Goal: Find specific page/section: Find specific page/section

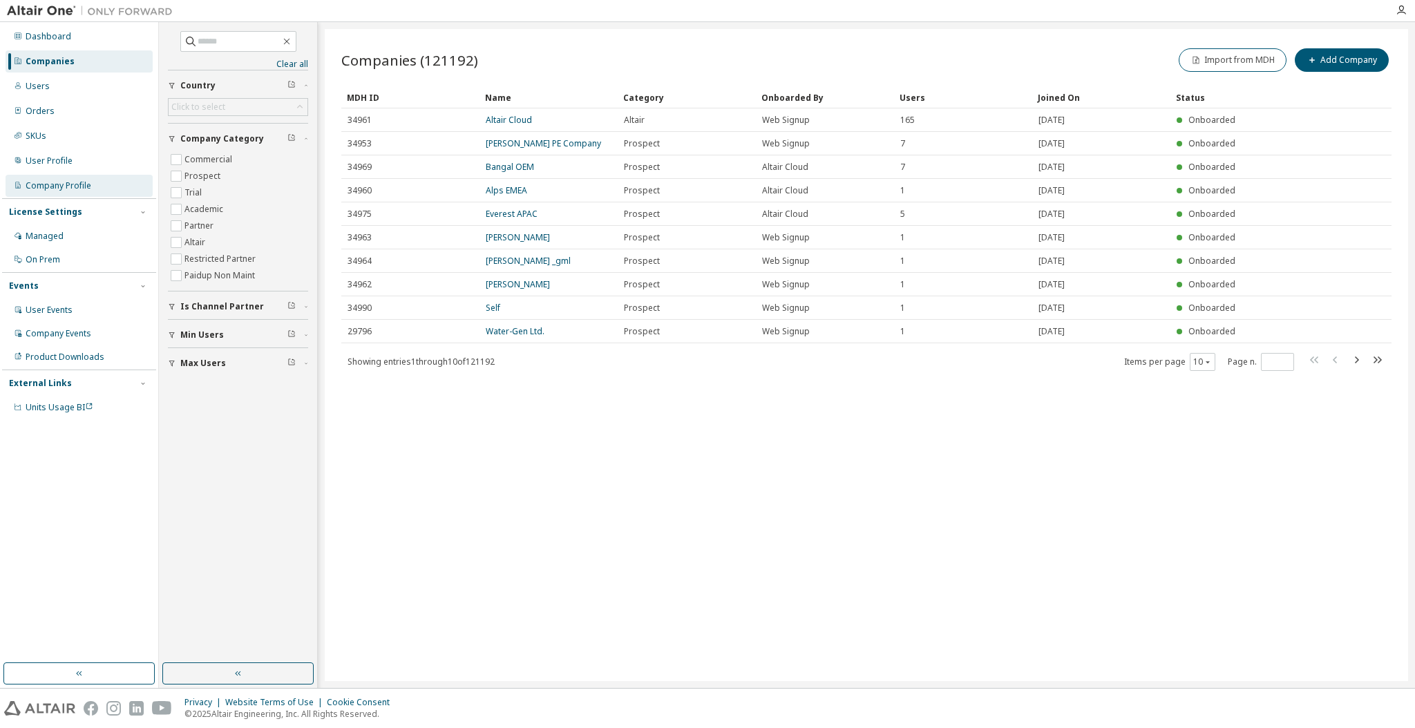
click at [57, 188] on div "Company Profile" at bounding box center [59, 185] width 66 height 11
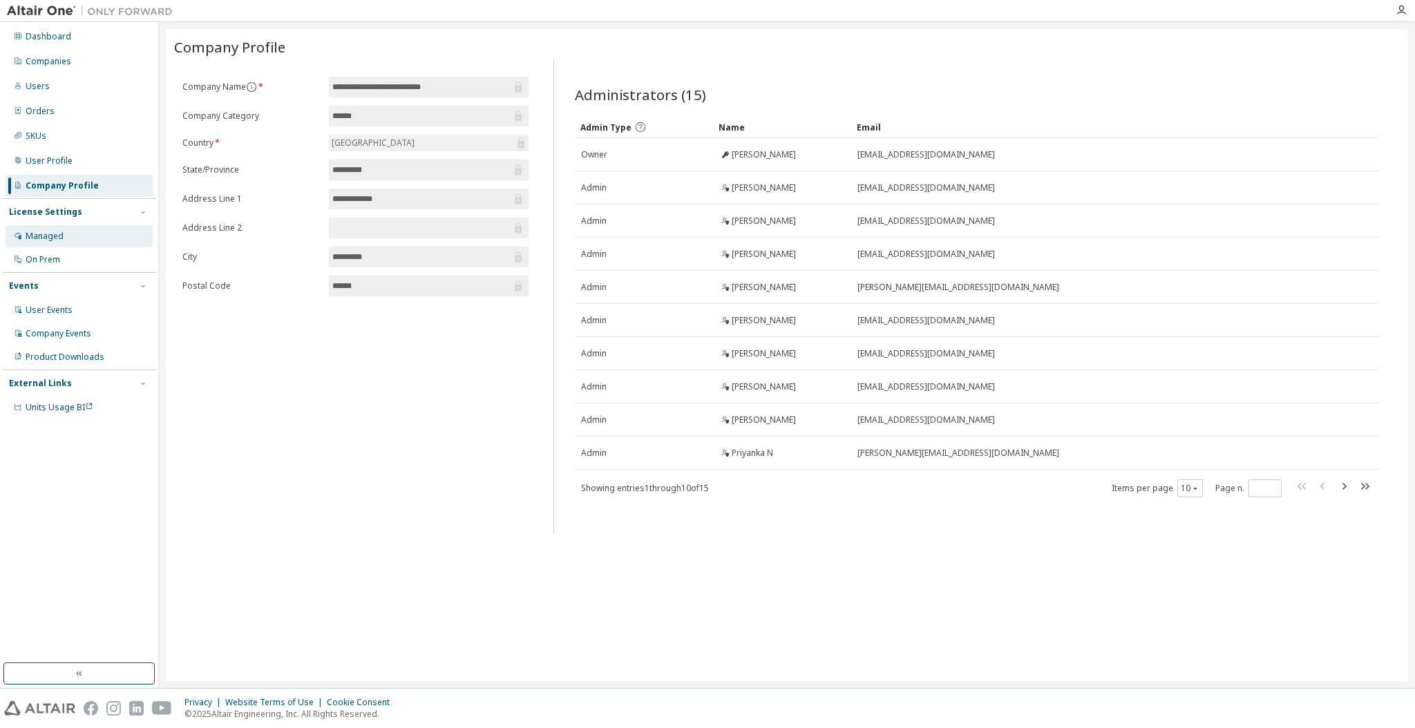
click at [26, 231] on div "Managed" at bounding box center [45, 236] width 38 height 11
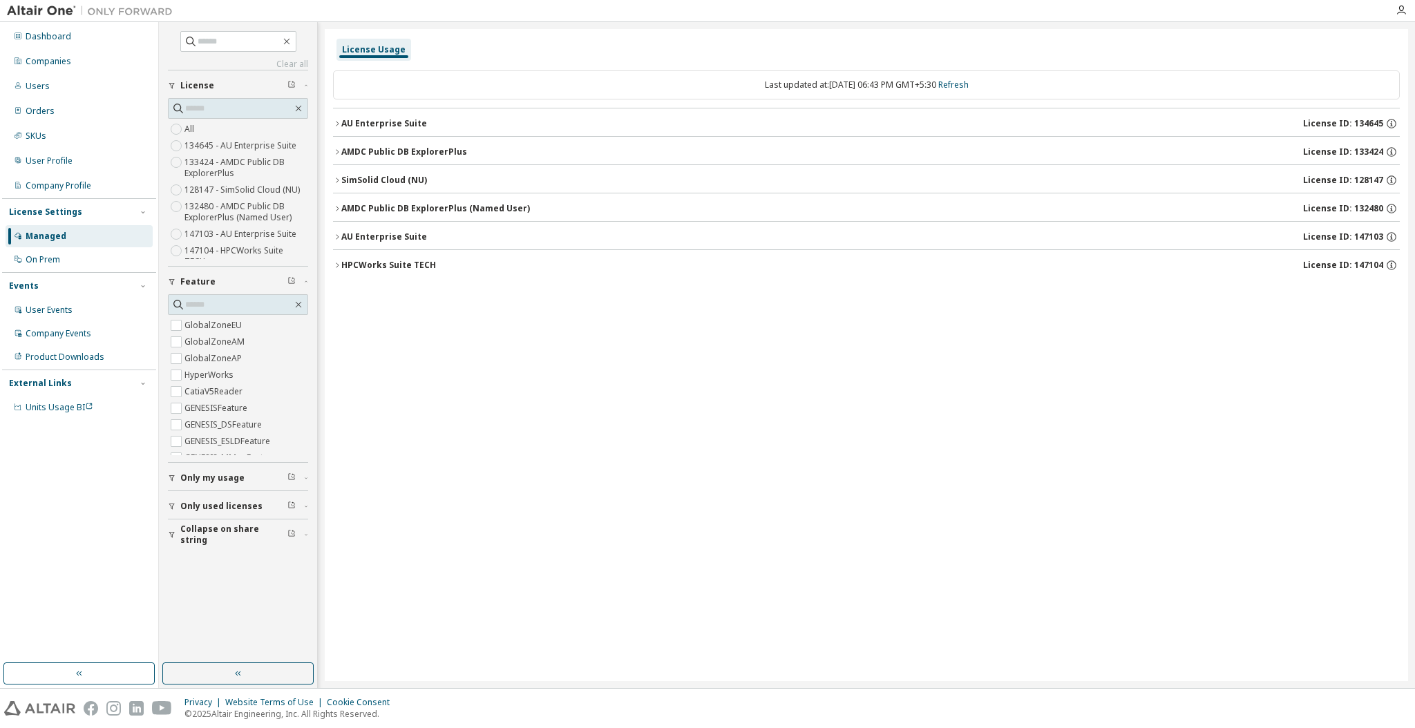
click at [336, 122] on icon "button" at bounding box center [337, 124] width 8 height 8
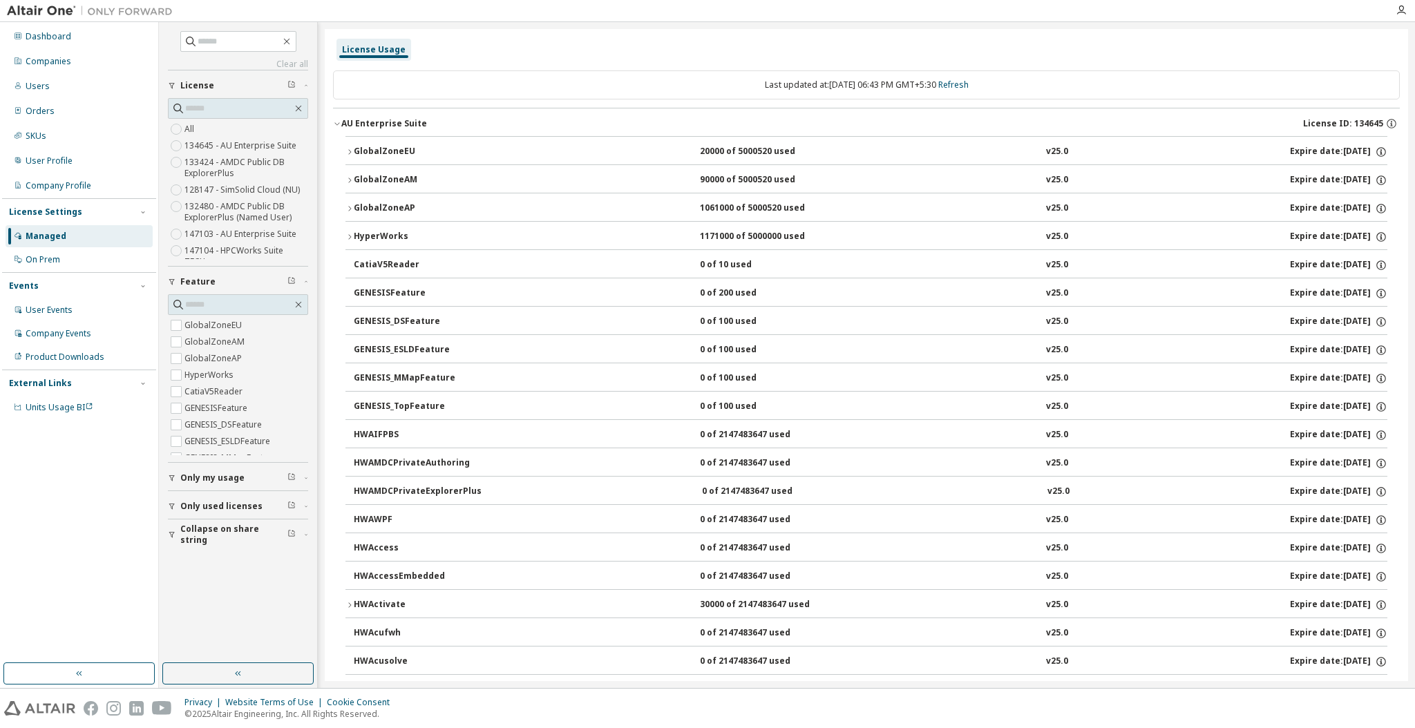
click at [336, 121] on icon "button" at bounding box center [337, 124] width 8 height 8
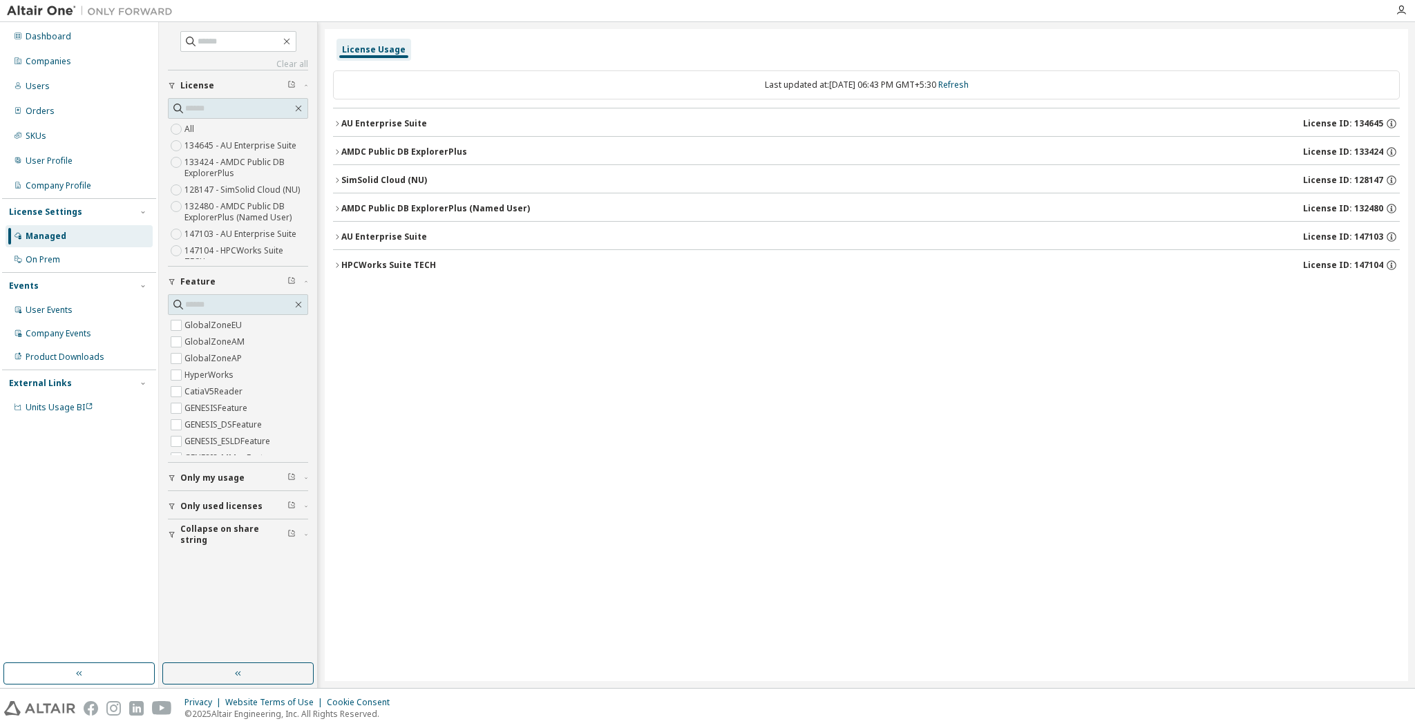
click at [335, 236] on icon "button" at bounding box center [337, 237] width 8 height 8
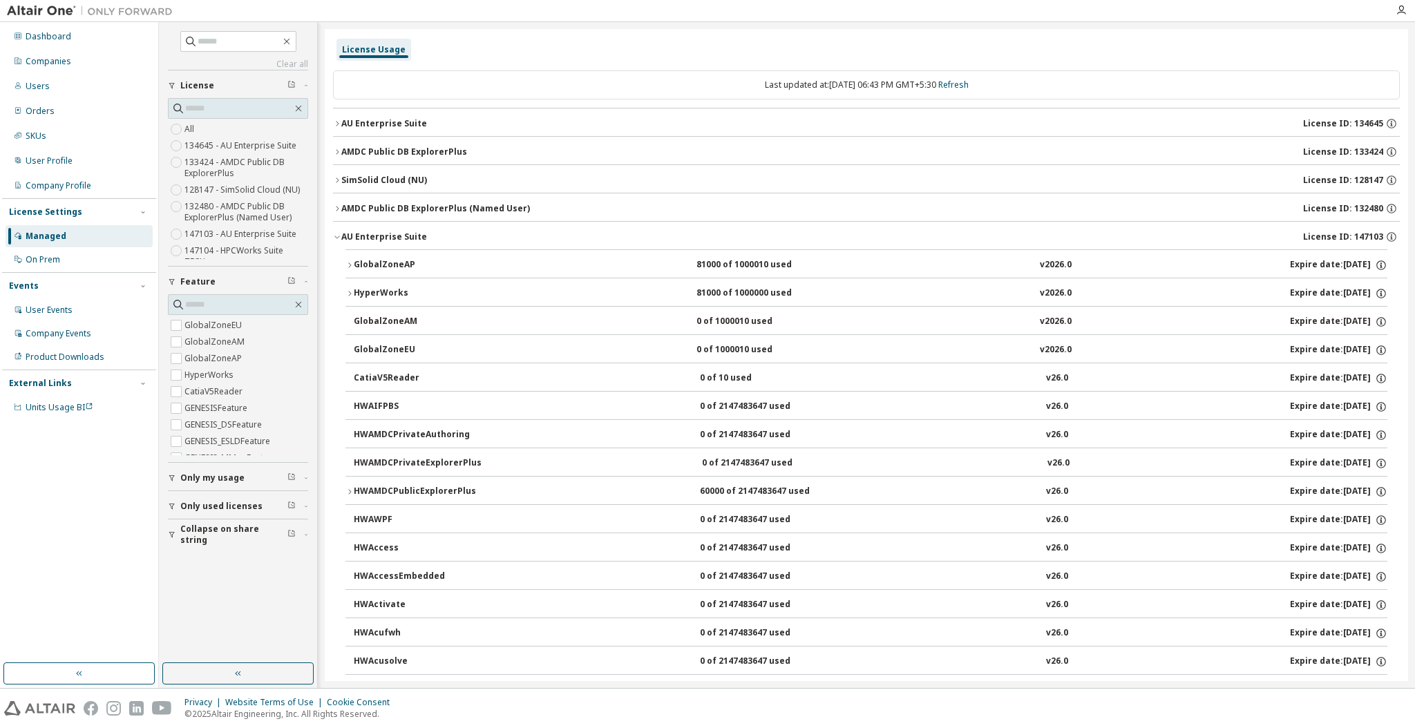
click at [349, 295] on icon "button" at bounding box center [349, 293] width 8 height 8
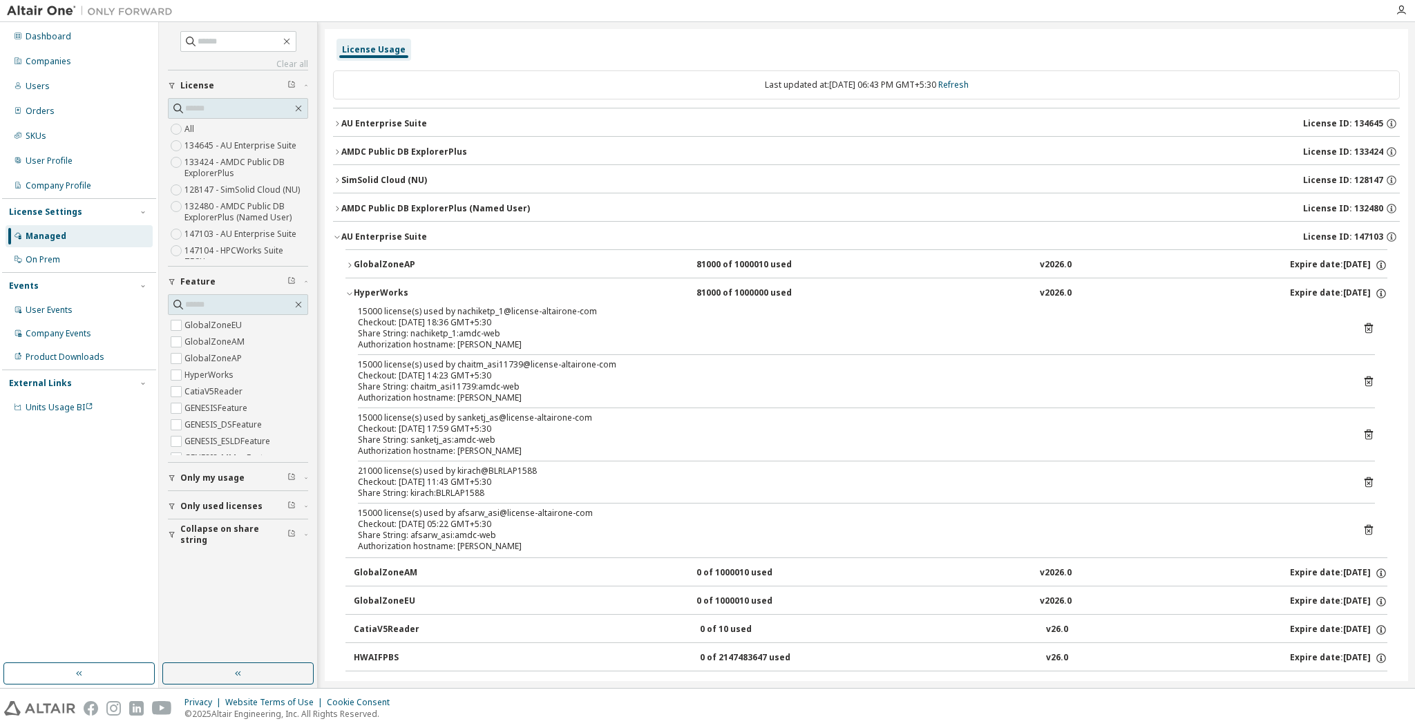
click at [350, 295] on icon "button" at bounding box center [349, 293] width 8 height 8
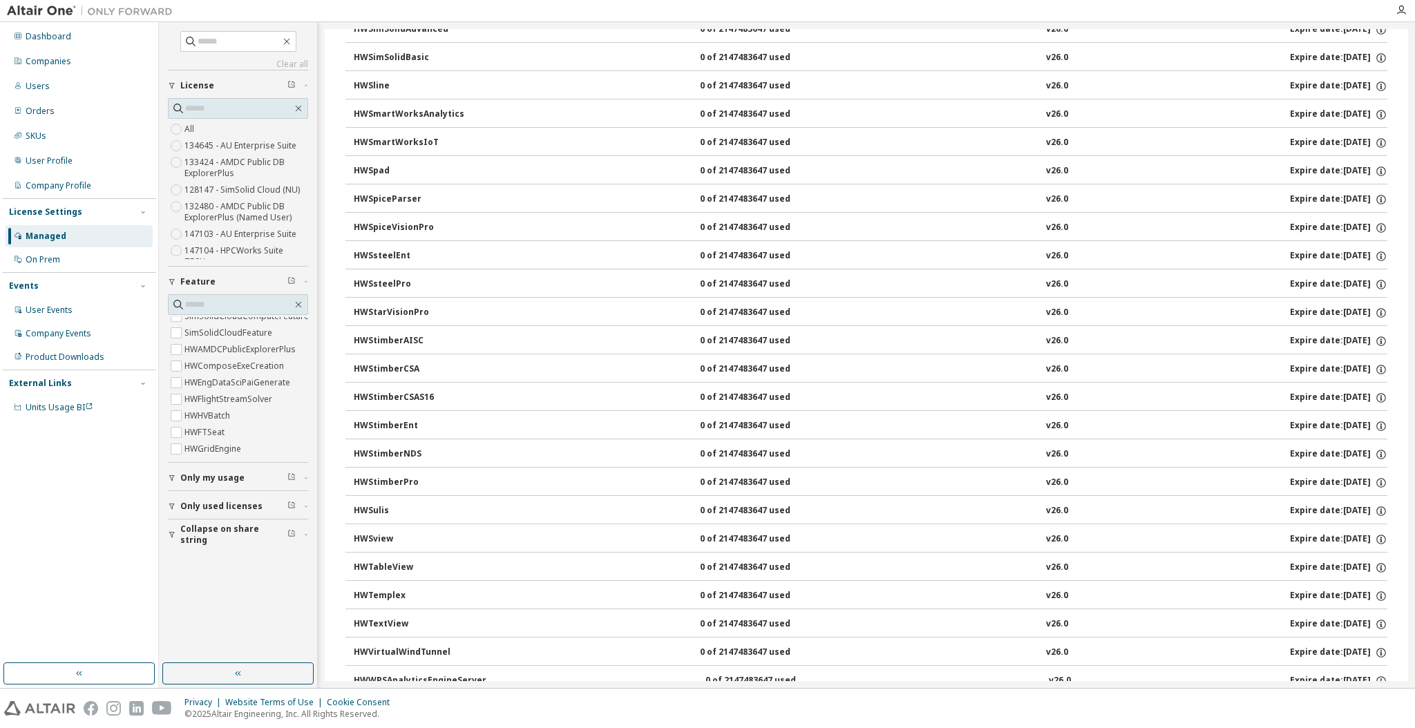
scroll to position [9182, 0]
